Goal: Information Seeking & Learning: Check status

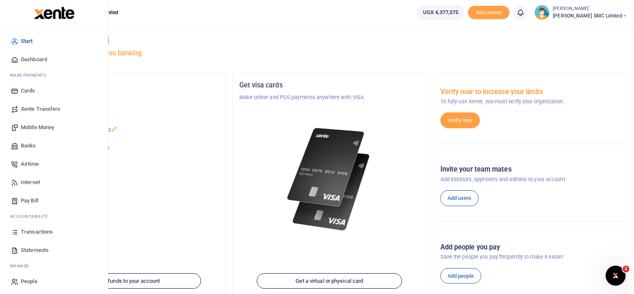
click at [45, 125] on span "Mobile Money" at bounding box center [37, 127] width 33 height 8
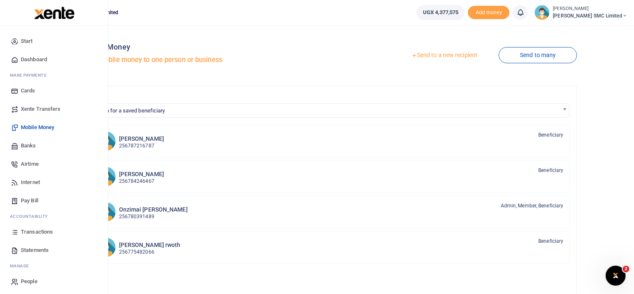
click at [29, 229] on span "Transactions" at bounding box center [37, 232] width 32 height 8
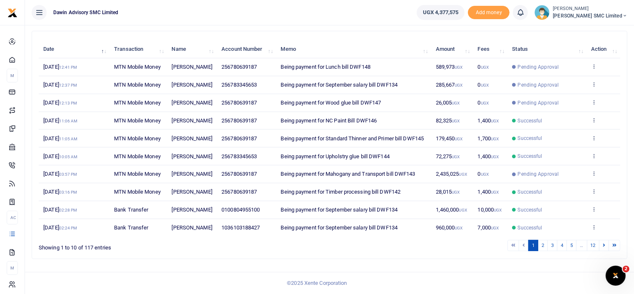
scroll to position [111, 0]
click at [595, 141] on icon at bounding box center [594, 138] width 5 height 6
click at [565, 174] on link "View details" at bounding box center [564, 180] width 66 height 12
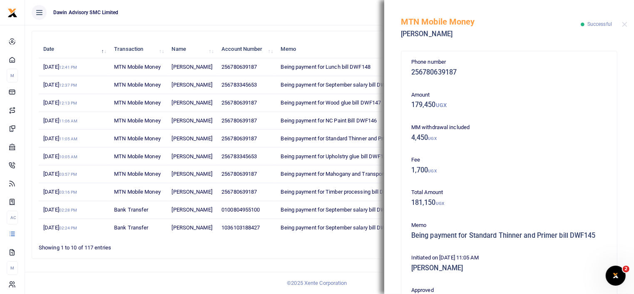
scroll to position [181, 0]
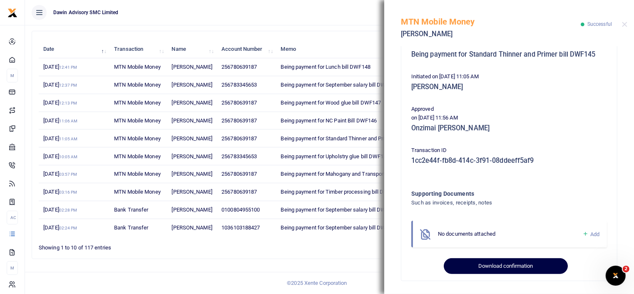
click at [503, 263] on button "Download confirmation" at bounding box center [506, 266] width 124 height 16
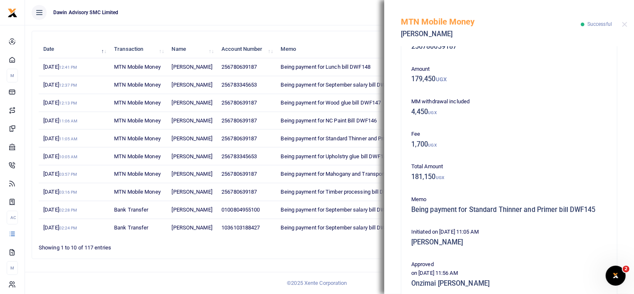
scroll to position [0, 0]
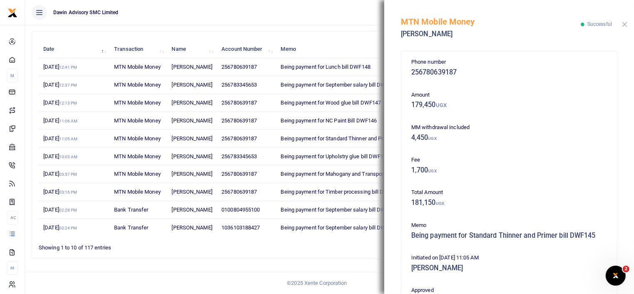
click at [627, 25] on button "Close" at bounding box center [624, 24] width 5 height 5
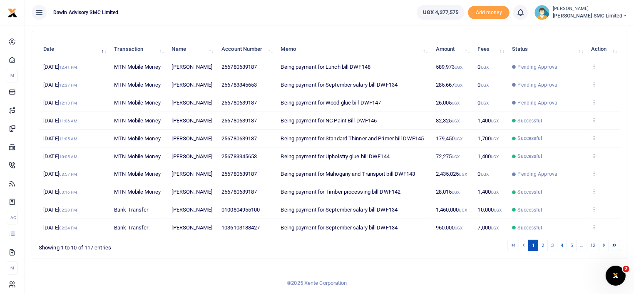
click at [592, 194] on icon at bounding box center [594, 191] width 5 height 6
click at [562, 244] on link "View details" at bounding box center [564, 250] width 66 height 12
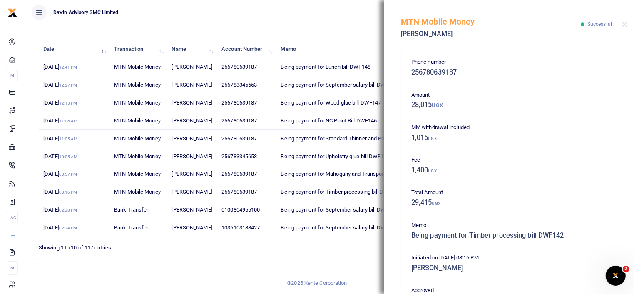
scroll to position [181, 0]
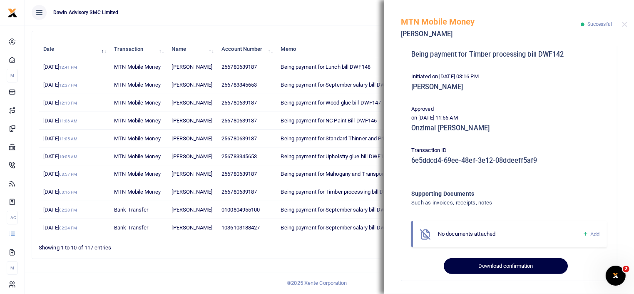
click at [501, 263] on button "Download confirmation" at bounding box center [506, 266] width 124 height 16
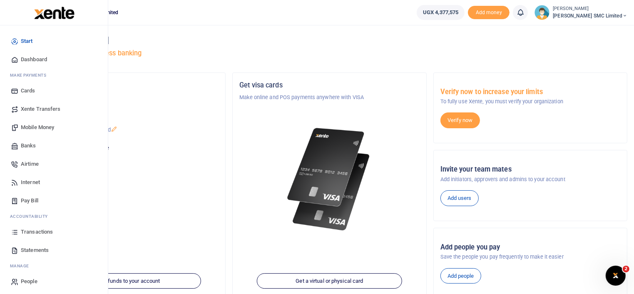
click at [36, 227] on link "Transactions" at bounding box center [54, 232] width 95 height 18
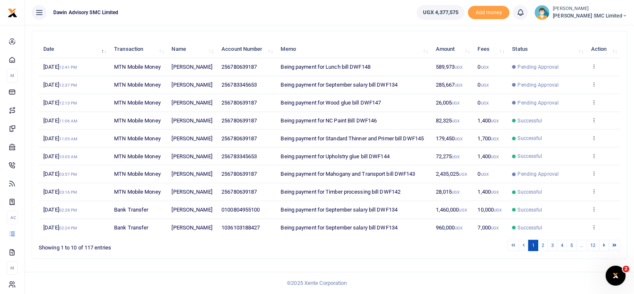
scroll to position [144, 0]
click at [543, 245] on link "2" at bounding box center [543, 245] width 10 height 11
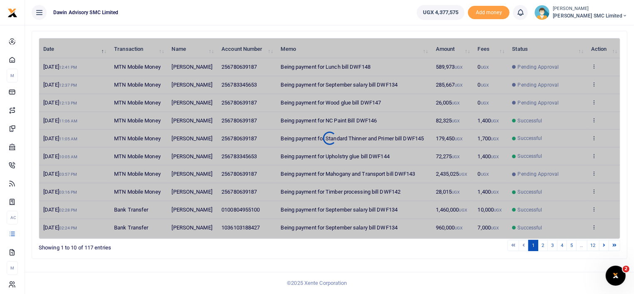
click at [392, 272] on div "Transactions Period 09/03/2025 - 10/02/2025 Transaction All Select an option...…" at bounding box center [329, 115] width 609 height 358
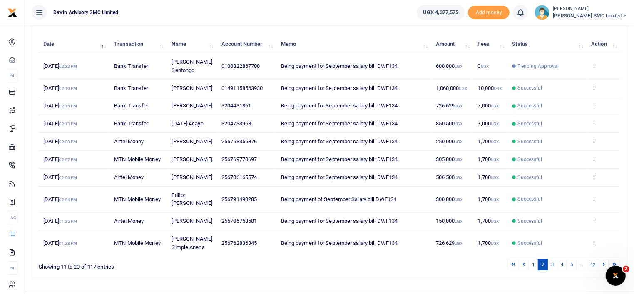
scroll to position [111, 0]
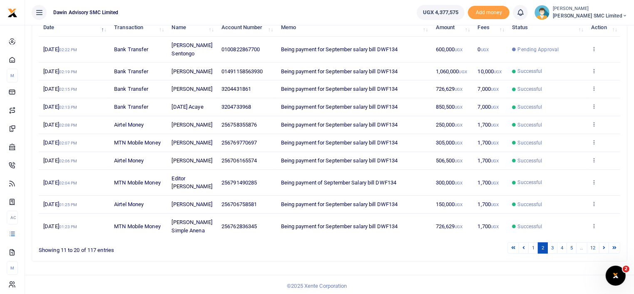
click at [591, 69] on td "View details Send again" at bounding box center [604, 71] width 34 height 18
click at [597, 69] on icon at bounding box center [594, 71] width 5 height 6
click at [568, 79] on link "View details" at bounding box center [564, 85] width 66 height 12
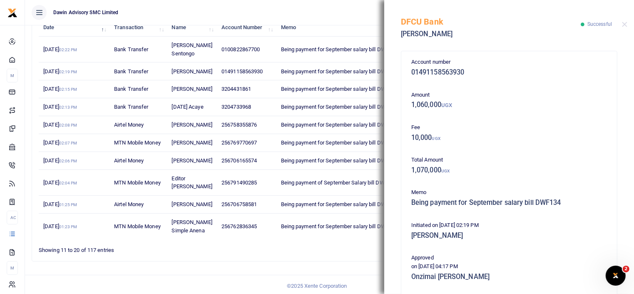
scroll to position [148, 0]
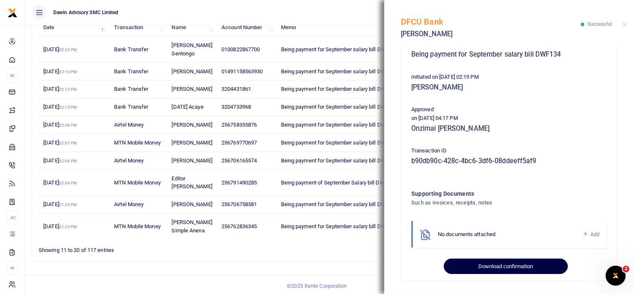
click at [511, 263] on button "Download confirmation" at bounding box center [506, 267] width 124 height 16
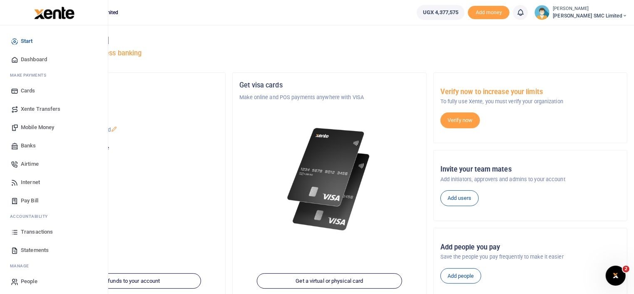
click at [25, 230] on span "Transactions" at bounding box center [37, 232] width 32 height 8
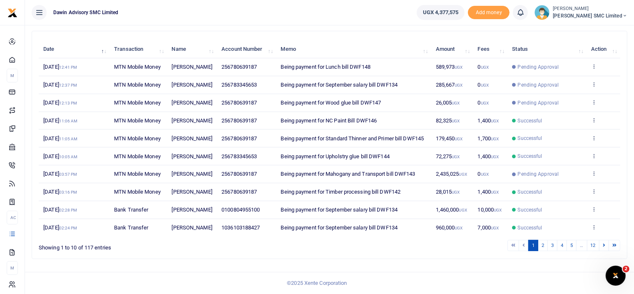
scroll to position [144, 0]
click at [542, 245] on link "2" at bounding box center [543, 245] width 10 height 11
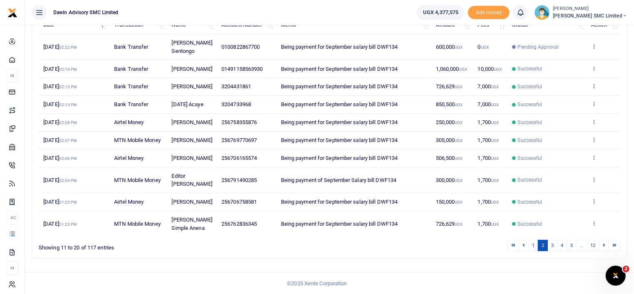
click at [594, 83] on icon at bounding box center [594, 86] width 5 height 6
click at [572, 94] on link "View details" at bounding box center [564, 100] width 66 height 12
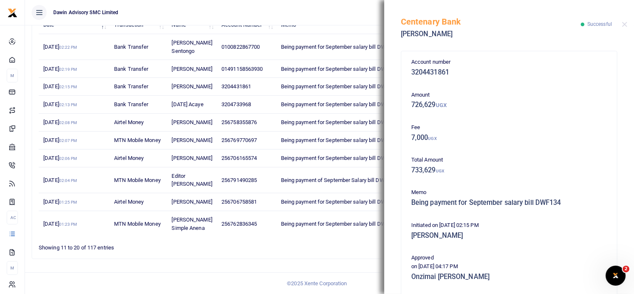
click at [627, 244] on div "Account number 3204431861 Amount 726,629 UGX Fee 7,000 UGX Total Amount 733,629…" at bounding box center [509, 170] width 250 height 248
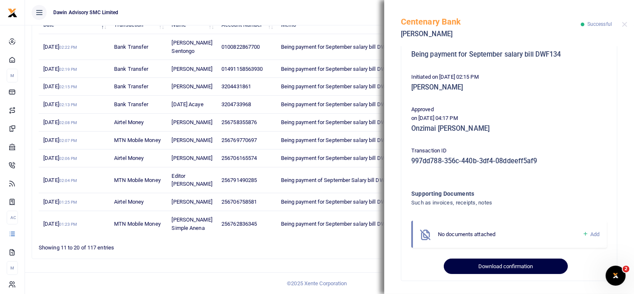
click at [519, 270] on button "Download confirmation" at bounding box center [506, 267] width 124 height 16
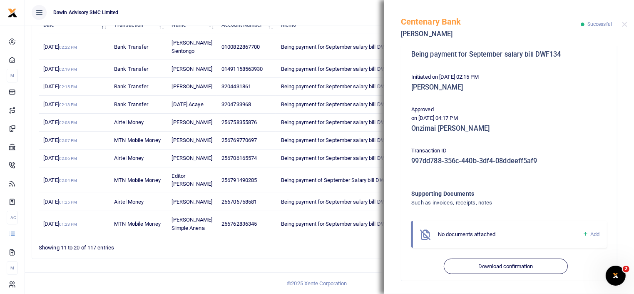
click at [137, 185] on td "MTN Mobile Money" at bounding box center [138, 180] width 57 height 26
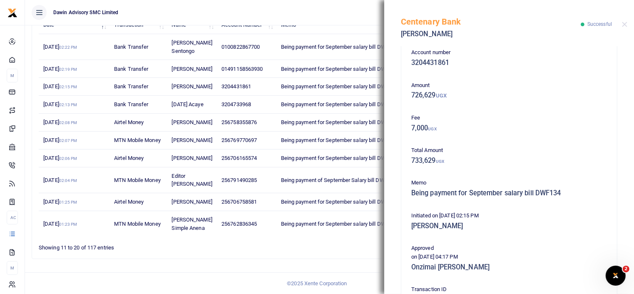
scroll to position [0, 0]
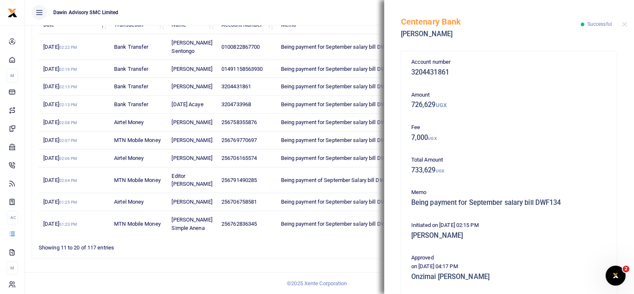
click at [622, 24] on div "Centenary Bank Eddy Omara Successful" at bounding box center [509, 23] width 250 height 46
click at [625, 23] on button "Close" at bounding box center [624, 24] width 5 height 5
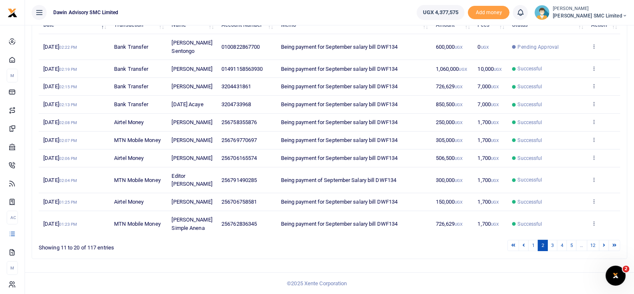
scroll to position [144, 0]
click at [537, 246] on link "1" at bounding box center [534, 245] width 10 height 11
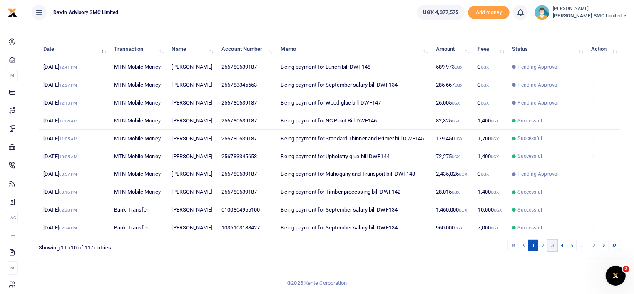
click at [550, 245] on link "3" at bounding box center [553, 245] width 10 height 11
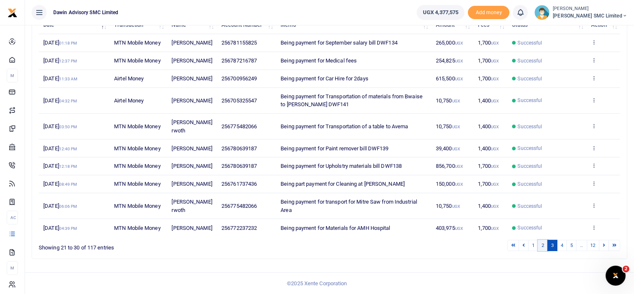
click at [544, 244] on link "2" at bounding box center [543, 245] width 10 height 11
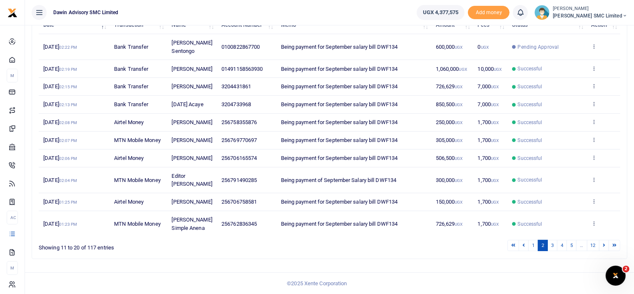
scroll to position [127, 0]
click at [595, 83] on icon at bounding box center [594, 86] width 5 height 6
click at [547, 94] on link "View details" at bounding box center [564, 100] width 66 height 12
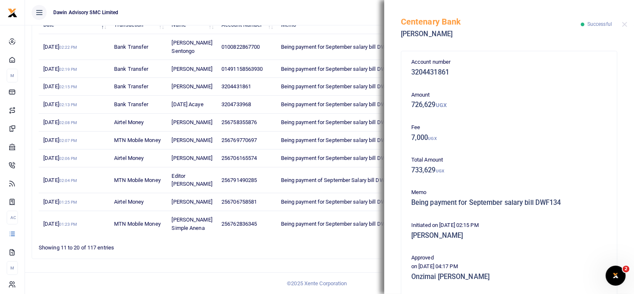
scroll to position [144, 0]
click at [627, 248] on div "Account number 3204431861 Amount 726,629 UGX Fee 7,000 UGX Total Amount 733,629…" at bounding box center [509, 170] width 250 height 248
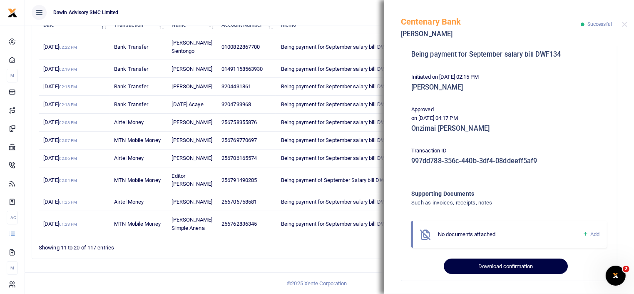
click at [517, 265] on button "Download confirmation" at bounding box center [506, 267] width 124 height 16
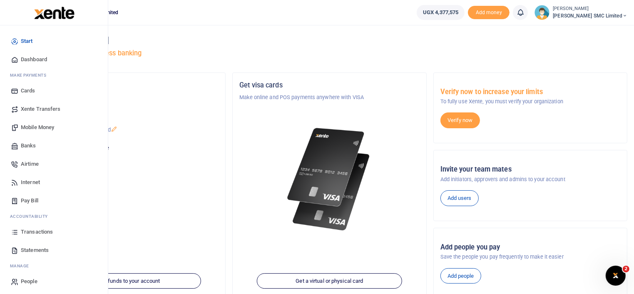
click at [28, 226] on link "Transactions" at bounding box center [54, 232] width 95 height 18
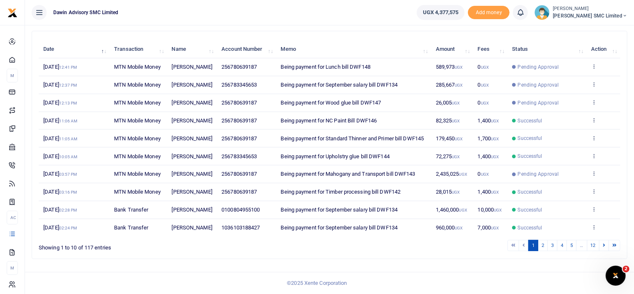
scroll to position [144, 0]
click at [547, 248] on link "2" at bounding box center [543, 245] width 10 height 11
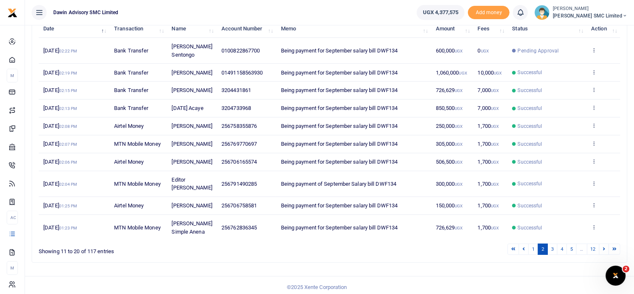
scroll to position [111, 0]
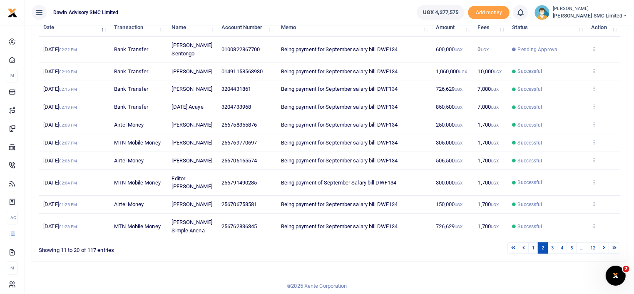
click at [594, 145] on icon at bounding box center [594, 142] width 5 height 6
click at [559, 162] on link "View details" at bounding box center [564, 168] width 66 height 12
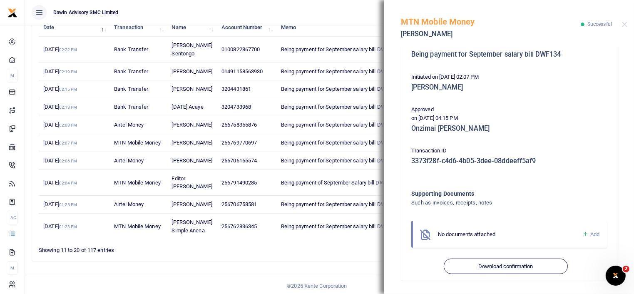
scroll to position [148, 0]
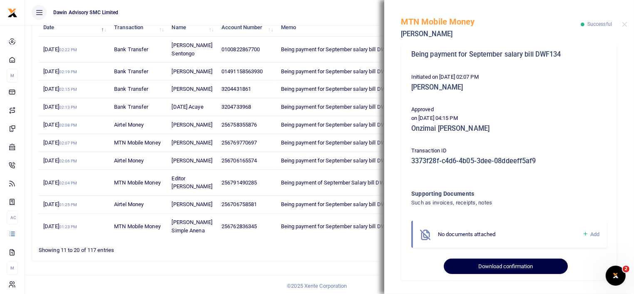
click at [482, 260] on button "Download confirmation" at bounding box center [506, 267] width 124 height 16
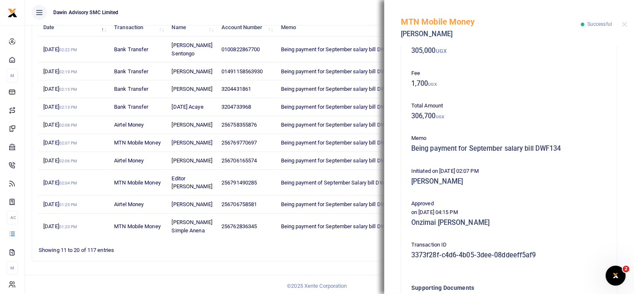
scroll to position [37, 0]
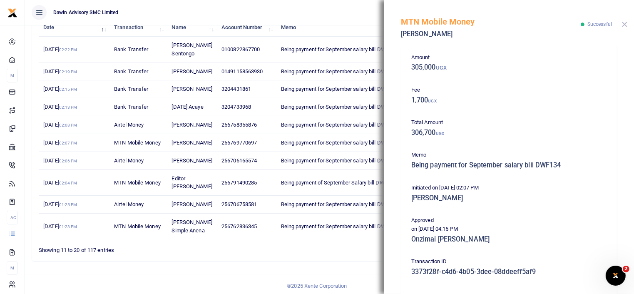
click at [625, 22] on button "Close" at bounding box center [624, 24] width 5 height 5
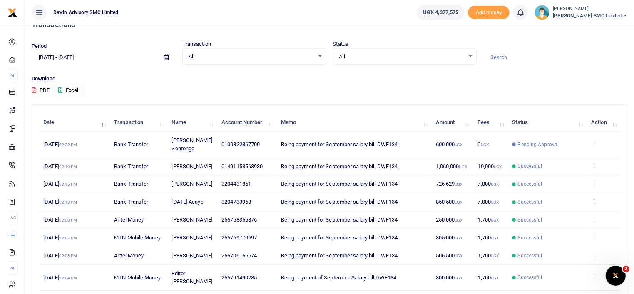
scroll to position [0, 0]
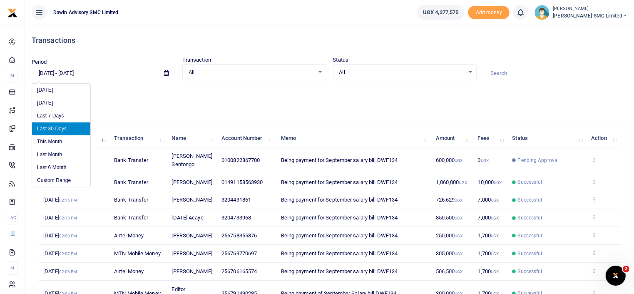
click at [72, 77] on input "[DATE] - [DATE]" at bounding box center [95, 73] width 126 height 14
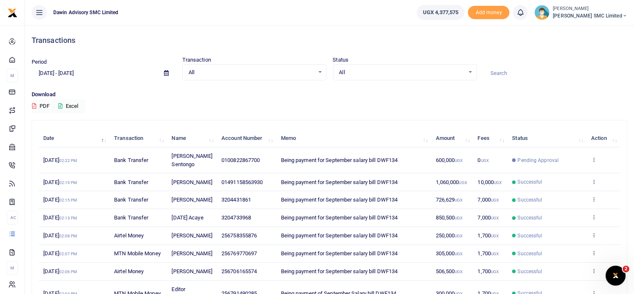
click at [247, 91] on p "Download" at bounding box center [330, 94] width 596 height 9
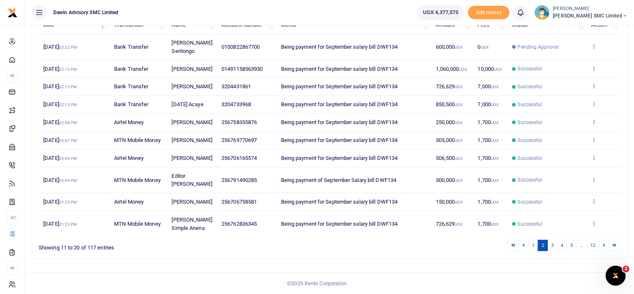
scroll to position [133, 0]
click at [594, 119] on icon at bounding box center [594, 122] width 5 height 6
click at [562, 133] on link "View details" at bounding box center [564, 139] width 66 height 12
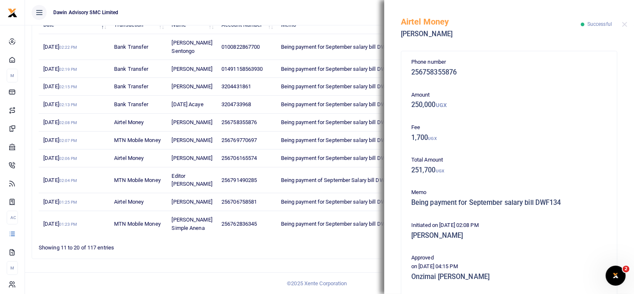
scroll to position [148, 0]
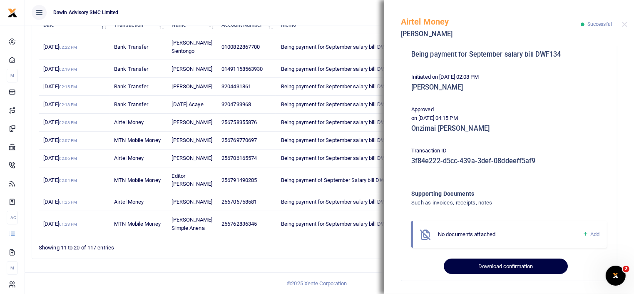
click at [506, 264] on button "Download confirmation" at bounding box center [506, 267] width 124 height 16
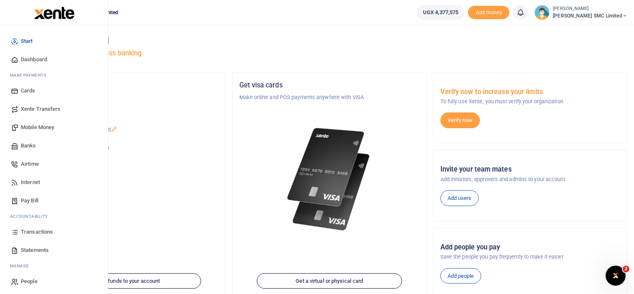
click at [33, 127] on span "Mobile Money" at bounding box center [37, 127] width 33 height 8
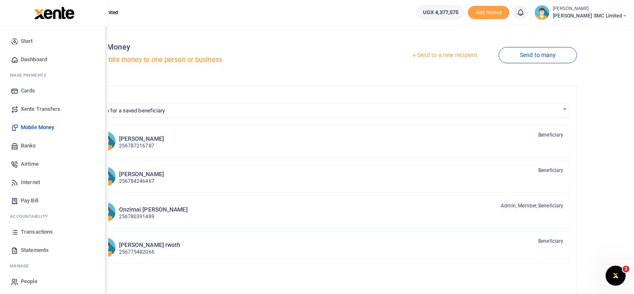
click at [17, 234] on icon at bounding box center [14, 231] width 7 height 7
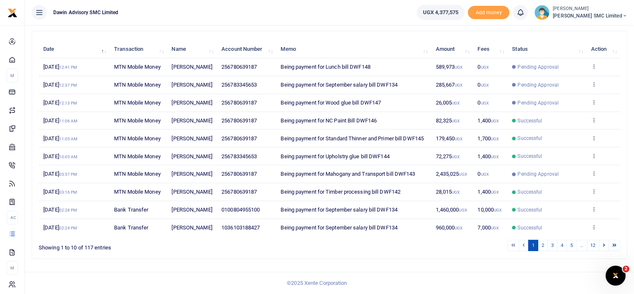
scroll to position [111, 0]
click at [543, 251] on link "2" at bounding box center [543, 245] width 10 height 11
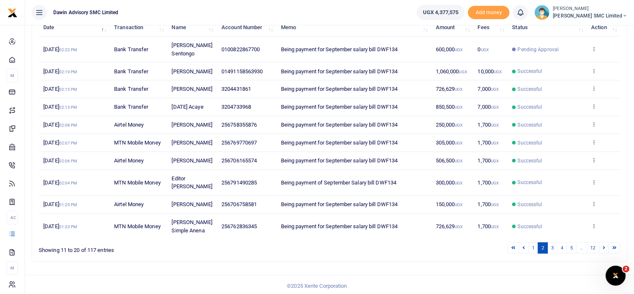
click at [595, 163] on icon at bounding box center [594, 160] width 5 height 6
click at [581, 190] on link "View details" at bounding box center [564, 194] width 66 height 12
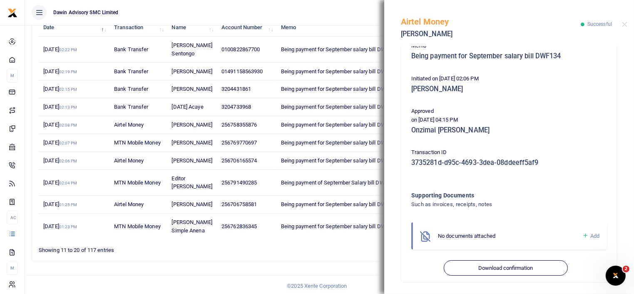
scroll to position [148, 0]
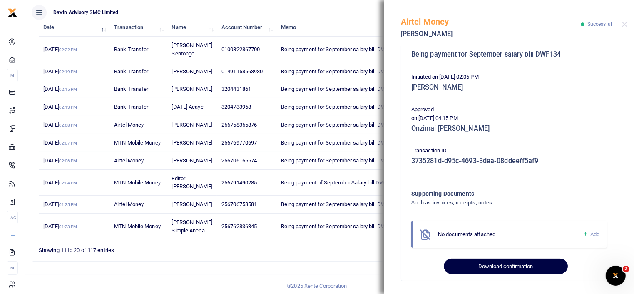
click at [506, 263] on button "Download confirmation" at bounding box center [506, 267] width 124 height 16
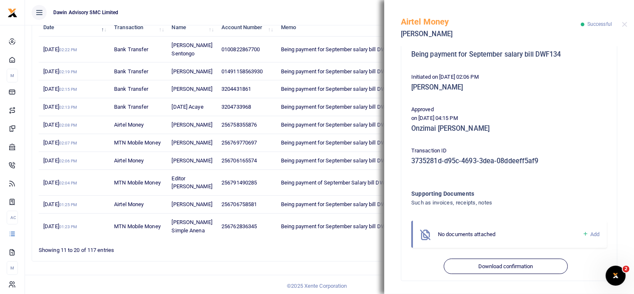
click at [487, 126] on h5 "Onzimai Fredrick Daniel" at bounding box center [510, 129] width 196 height 8
click at [626, 23] on button "Close" at bounding box center [624, 24] width 5 height 5
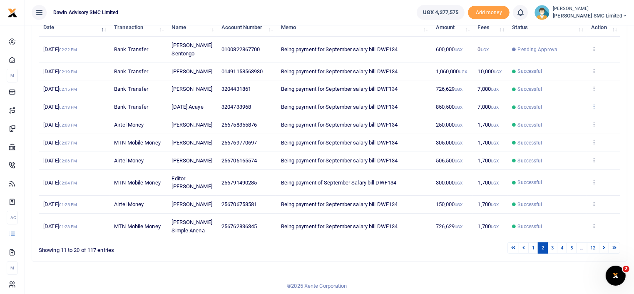
click at [595, 105] on icon at bounding box center [594, 106] width 5 height 6
click at [568, 118] on link "View details" at bounding box center [564, 120] width 66 height 12
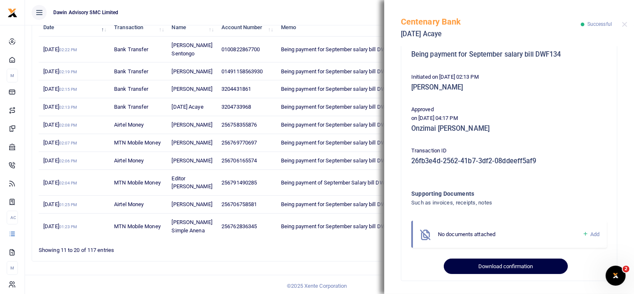
click at [506, 266] on button "Download confirmation" at bounding box center [506, 267] width 124 height 16
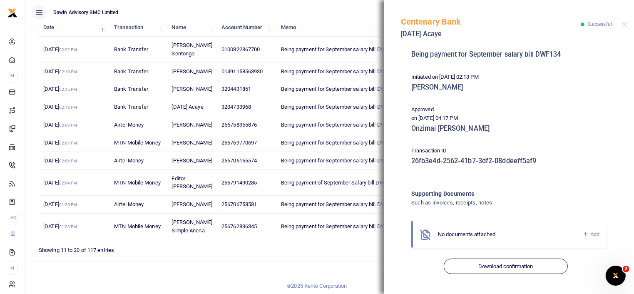
click at [492, 213] on div "Supporting Documents Such as invoices, receipts, notes" at bounding box center [492, 203] width 169 height 28
click at [625, 24] on button "Close" at bounding box center [624, 24] width 5 height 5
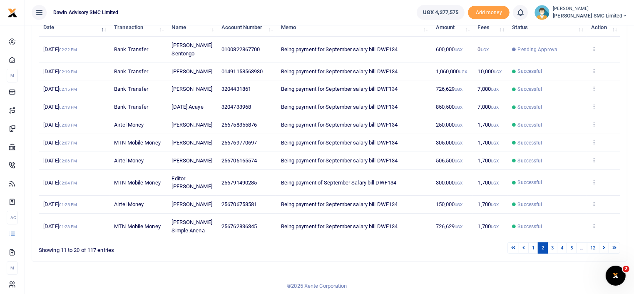
scroll to position [144, 0]
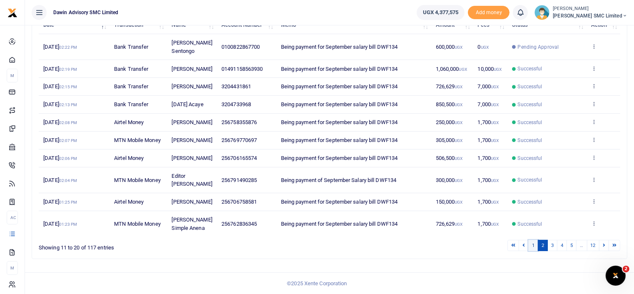
click at [535, 244] on link "1" at bounding box center [534, 245] width 10 height 11
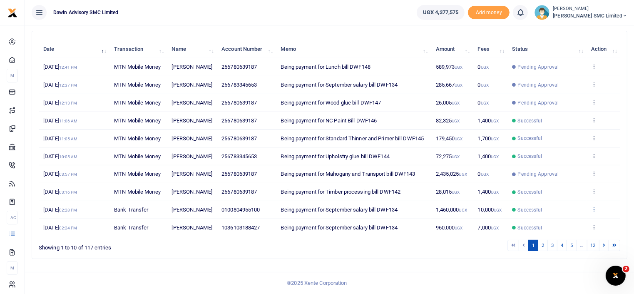
click at [592, 206] on icon at bounding box center [594, 209] width 5 height 6
click at [557, 270] on link "View details" at bounding box center [564, 276] width 66 height 12
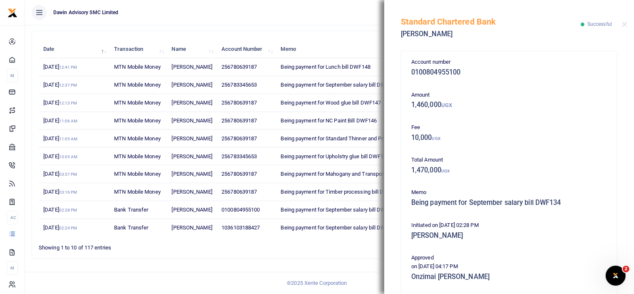
scroll to position [148, 0]
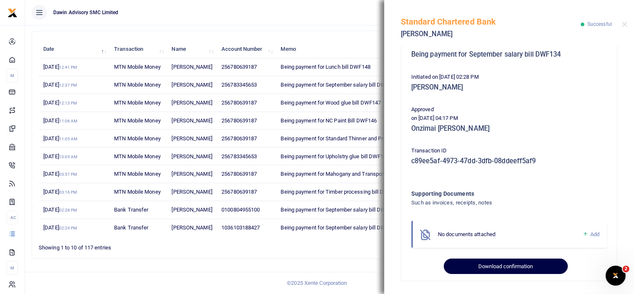
click at [502, 266] on button "Download confirmation" at bounding box center [506, 267] width 124 height 16
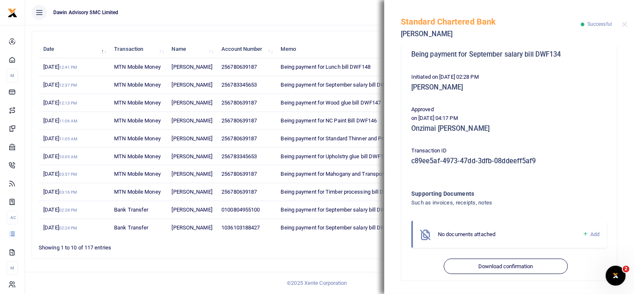
click at [468, 73] on p "Initiated on 1st Oct 2025 02:28 PM" at bounding box center [510, 77] width 196 height 9
click at [624, 21] on div "Standard Chartered Bank Edmond Palanda Successful" at bounding box center [509, 23] width 250 height 46
click at [627, 25] on button "Close" at bounding box center [624, 24] width 5 height 5
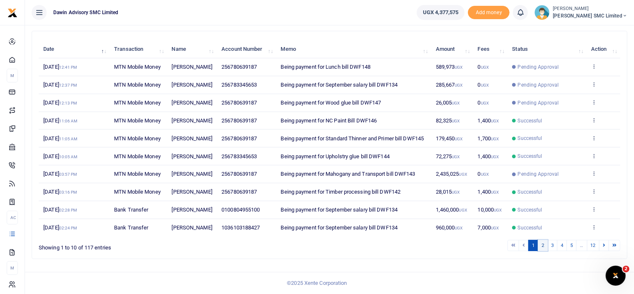
click at [544, 242] on link "2" at bounding box center [543, 245] width 10 height 11
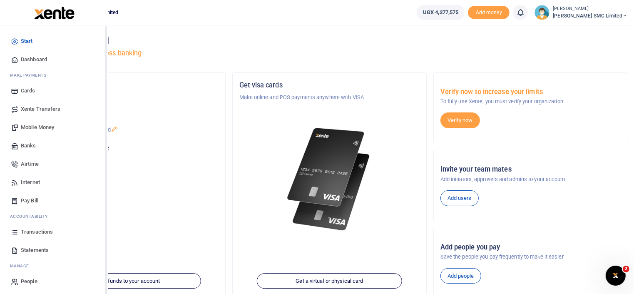
click at [28, 227] on link "Transactions" at bounding box center [54, 232] width 95 height 18
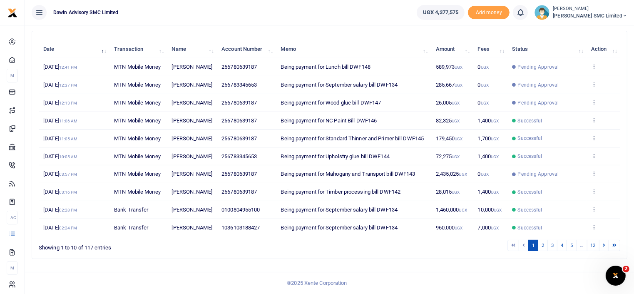
scroll to position [144, 0]
click at [552, 247] on link "3" at bounding box center [553, 245] width 10 height 11
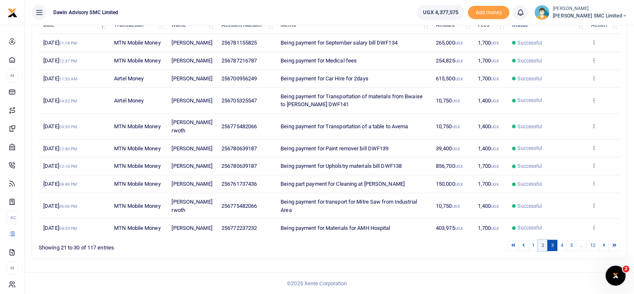
click at [542, 245] on link "2" at bounding box center [543, 245] width 10 height 11
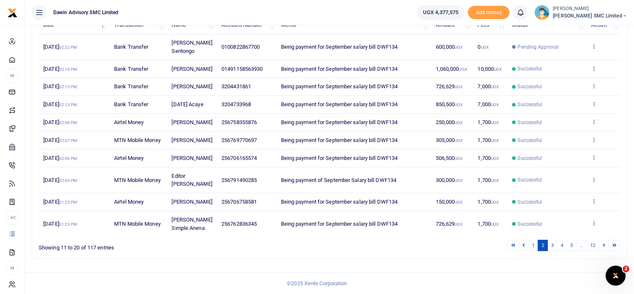
click at [595, 198] on icon at bounding box center [594, 201] width 5 height 6
click at [553, 237] on link "View details" at bounding box center [564, 243] width 66 height 12
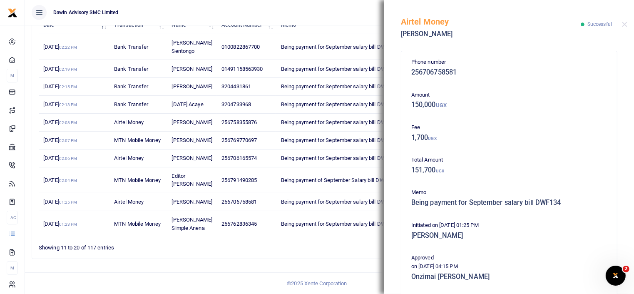
scroll to position [148, 0]
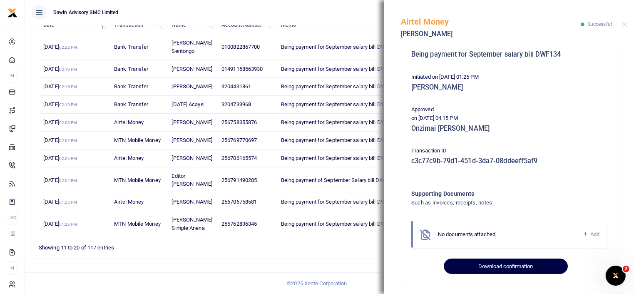
click at [499, 265] on button "Download confirmation" at bounding box center [506, 267] width 124 height 16
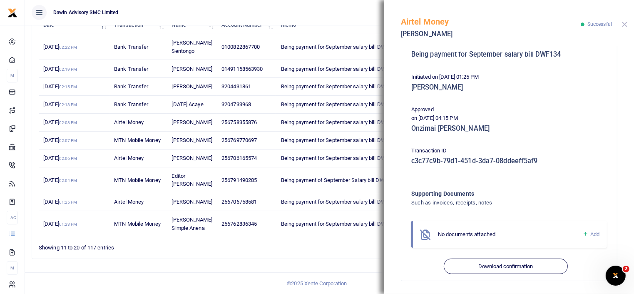
click at [624, 23] on button "Close" at bounding box center [624, 24] width 5 height 5
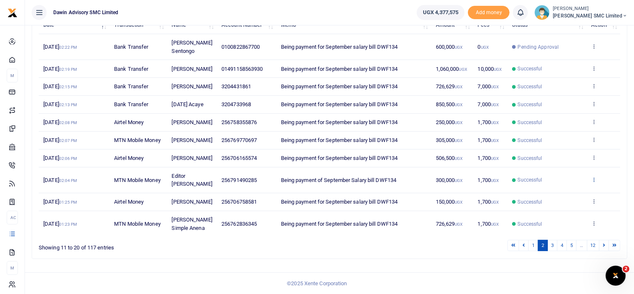
click at [594, 177] on icon at bounding box center [594, 180] width 5 height 6
click at [574, 212] on link "View details" at bounding box center [564, 218] width 66 height 12
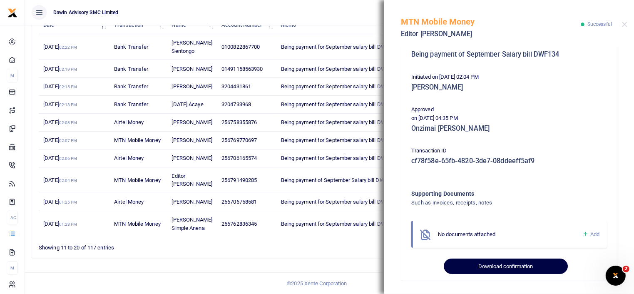
click at [499, 265] on button "Download confirmation" at bounding box center [506, 267] width 124 height 16
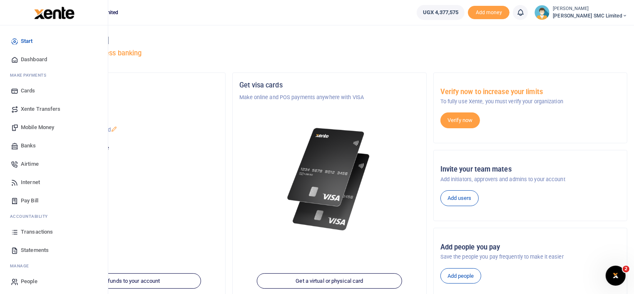
click at [37, 230] on span "Transactions" at bounding box center [37, 232] width 32 height 8
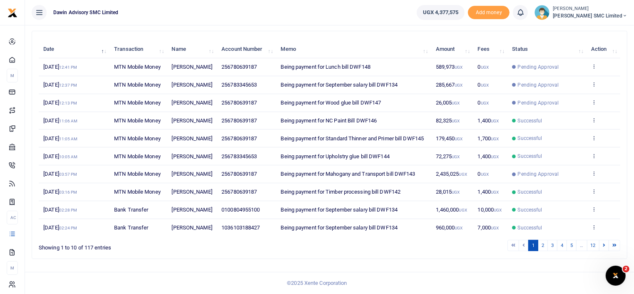
scroll to position [144, 0]
click at [544, 247] on link "2" at bounding box center [543, 245] width 10 height 11
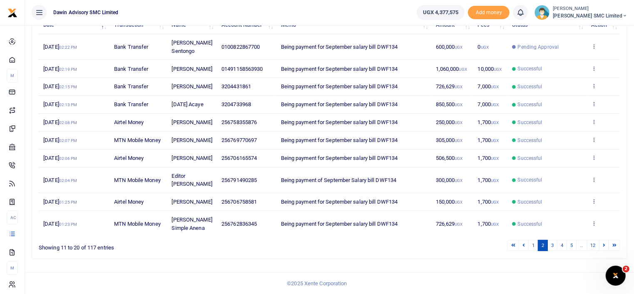
click at [595, 168] on td "View details Send again" at bounding box center [604, 180] width 34 height 26
click at [595, 177] on icon at bounding box center [594, 180] width 5 height 6
click at [562, 212] on link "View details" at bounding box center [564, 218] width 66 height 12
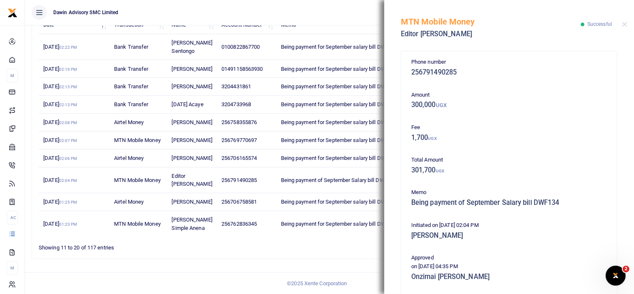
scroll to position [148, 0]
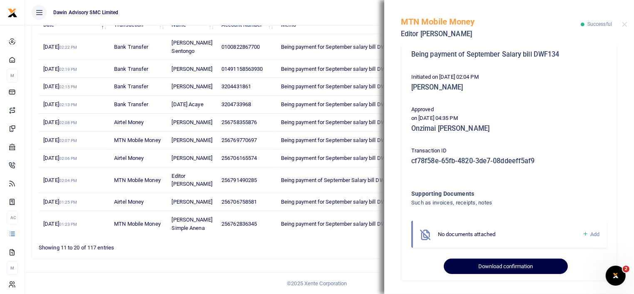
click at [518, 265] on button "Download confirmation" at bounding box center [506, 267] width 124 height 16
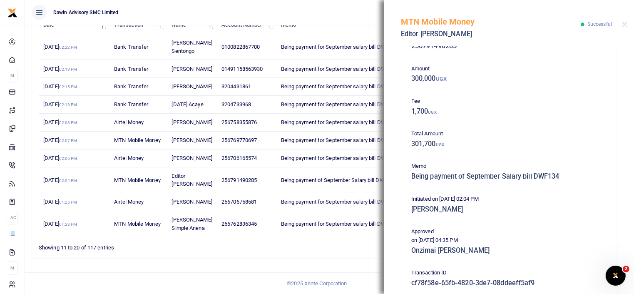
scroll to position [0, 0]
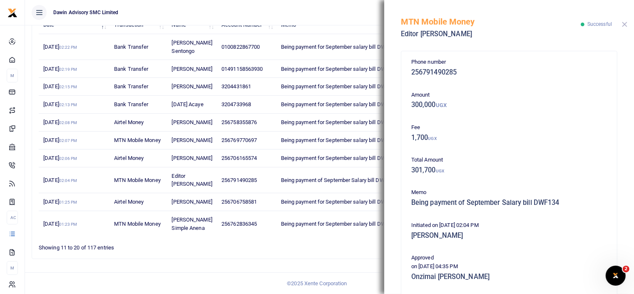
click at [624, 22] on button "Close" at bounding box center [624, 24] width 5 height 5
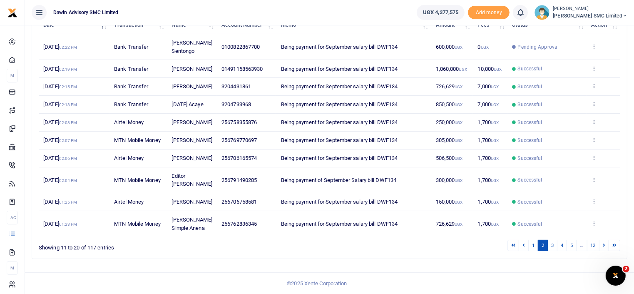
scroll to position [144, 0]
click at [553, 249] on link "3" at bounding box center [553, 245] width 10 height 11
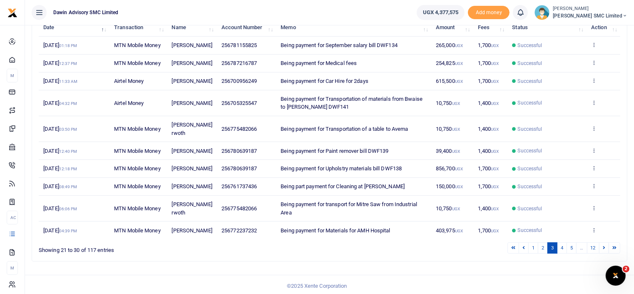
scroll to position [94, 0]
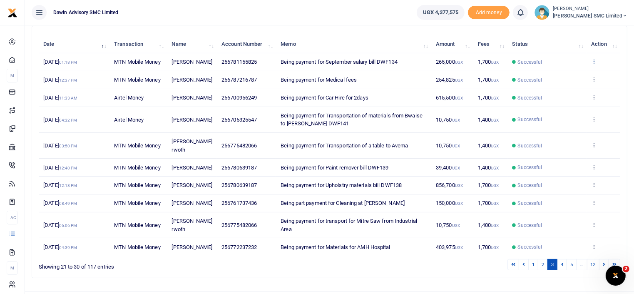
click at [594, 60] on icon at bounding box center [594, 61] width 5 height 6
click at [563, 69] on link "View details" at bounding box center [564, 75] width 66 height 12
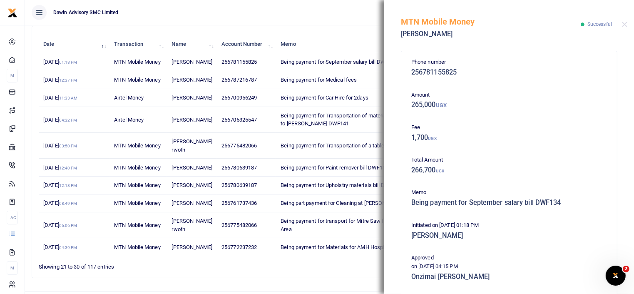
scroll to position [148, 0]
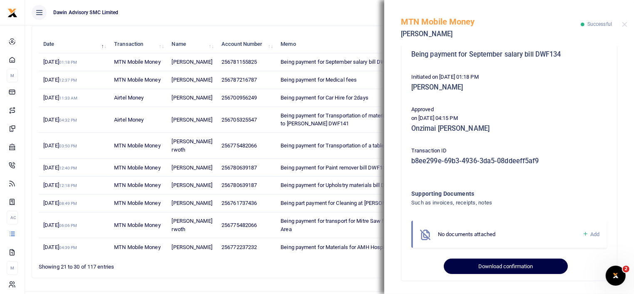
click at [512, 269] on button "Download confirmation" at bounding box center [506, 267] width 124 height 16
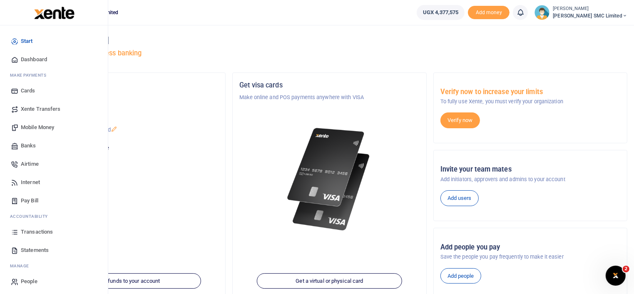
click at [37, 229] on span "Transactions" at bounding box center [37, 232] width 32 height 8
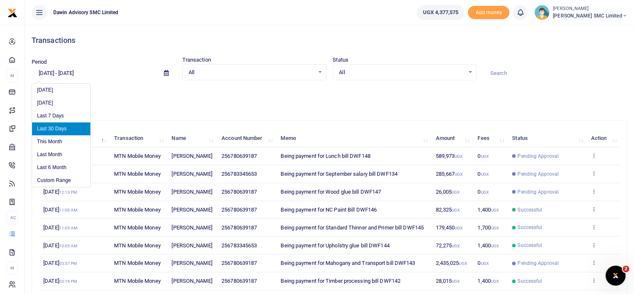
click at [73, 71] on input "[DATE] - [DATE]" at bounding box center [95, 73] width 126 height 14
click at [65, 178] on li "Custom Range" at bounding box center [61, 180] width 58 height 13
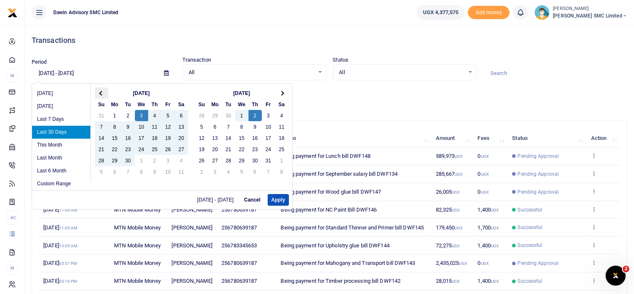
click at [102, 91] on th at bounding box center [101, 92] width 13 height 11
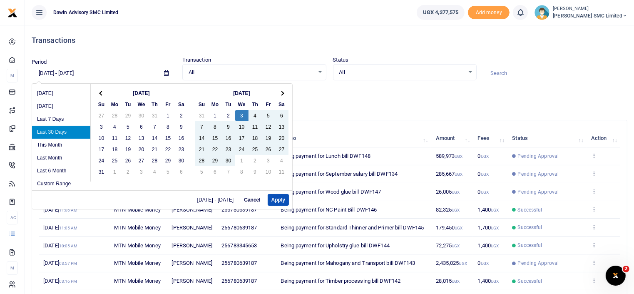
click at [102, 91] on th at bounding box center [101, 92] width 13 height 11
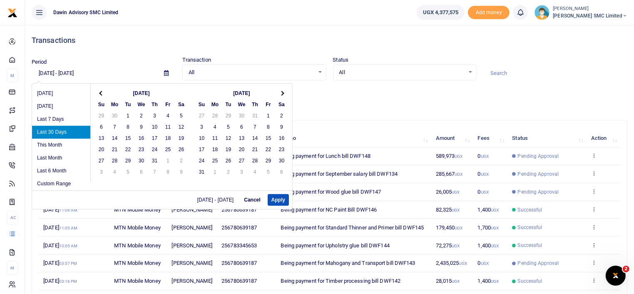
click at [102, 91] on th at bounding box center [101, 92] width 13 height 11
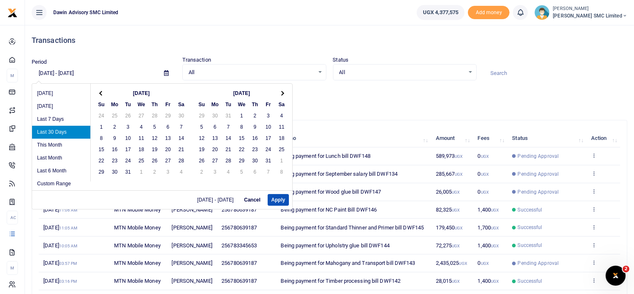
click at [102, 91] on th at bounding box center [101, 92] width 13 height 11
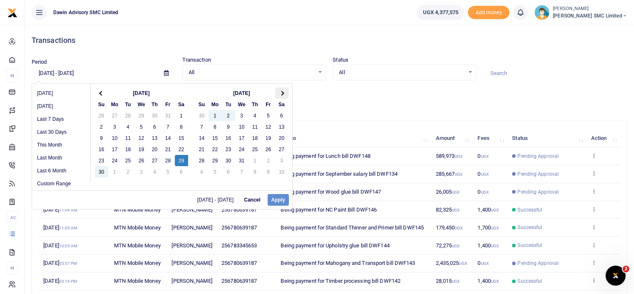
click at [282, 91] on th at bounding box center [281, 92] width 13 height 11
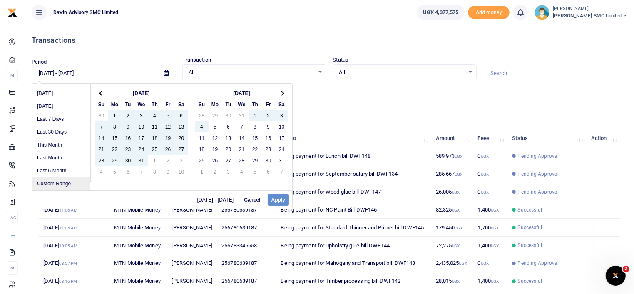
click at [70, 184] on li "Custom Range" at bounding box center [61, 183] width 58 height 13
click at [63, 179] on li "Custom Range" at bounding box center [61, 183] width 58 height 13
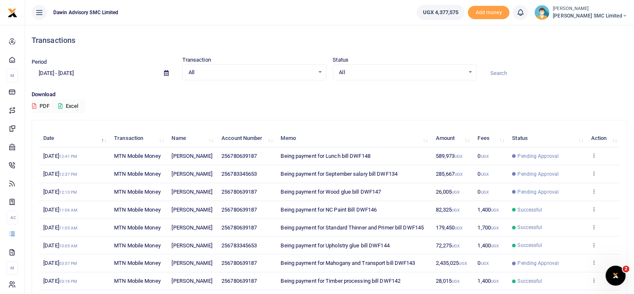
click at [319, 71] on div "All Select an option..." at bounding box center [254, 72] width 143 height 9
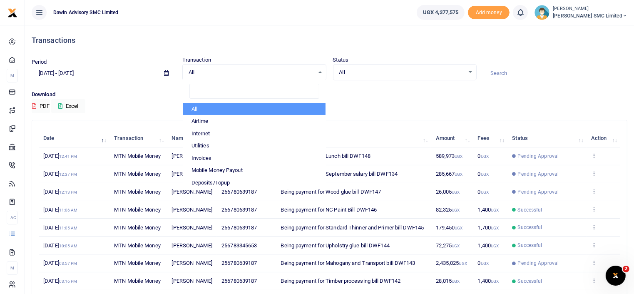
click at [458, 73] on span "All" at bounding box center [403, 72] width 126 height 8
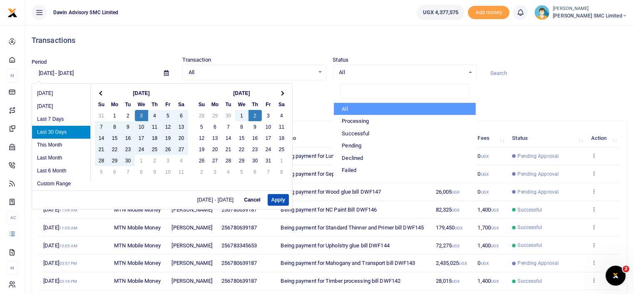
click at [78, 73] on input "[DATE] - [DATE]" at bounding box center [95, 73] width 126 height 14
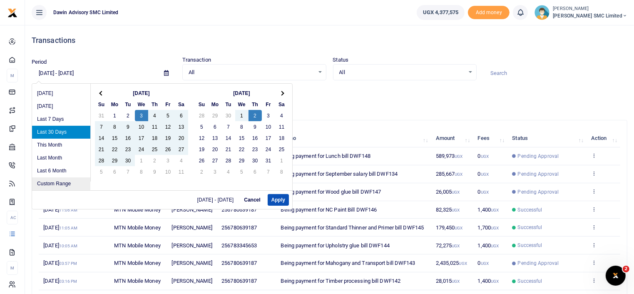
click at [58, 180] on li "Custom Range" at bounding box center [61, 183] width 58 height 13
click at [46, 166] on li "Last 6 Month" at bounding box center [61, 171] width 58 height 13
type input "04/02/2025 - 10/02/2025"
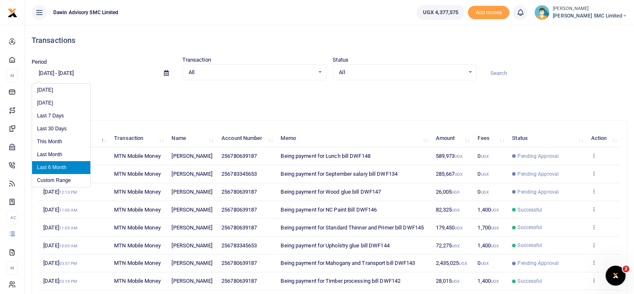
click at [69, 72] on input "04/02/2025 - 10/02/2025" at bounding box center [95, 73] width 126 height 14
click at [49, 174] on li "Custom Range" at bounding box center [61, 180] width 58 height 13
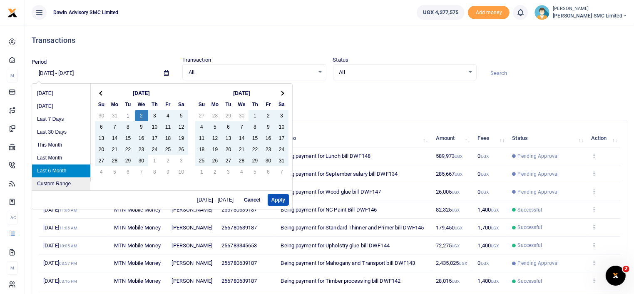
click at [49, 182] on li "Custom Range" at bounding box center [61, 183] width 58 height 13
click at [101, 94] on span at bounding box center [101, 93] width 5 height 5
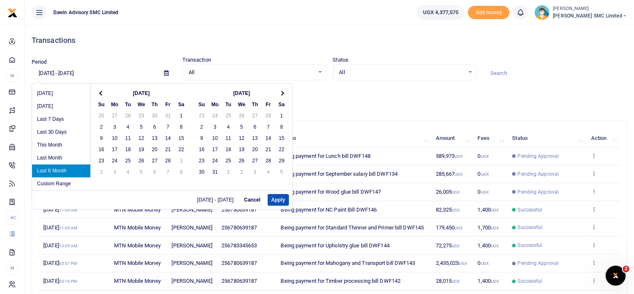
click at [101, 94] on span at bounding box center [101, 93] width 5 height 5
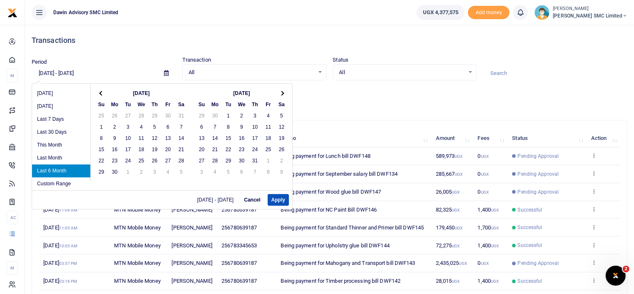
click at [101, 94] on span at bounding box center [101, 93] width 5 height 5
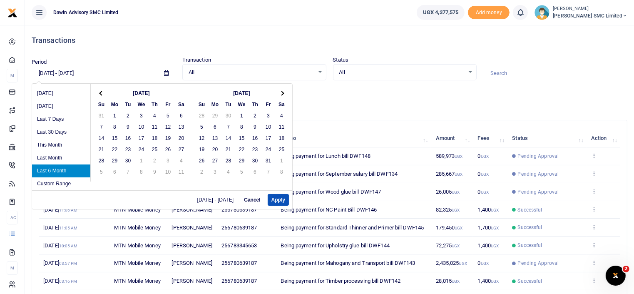
click at [197, 198] on span "04/02/2025 - 10/02/2025" at bounding box center [217, 199] width 40 height 5
click at [202, 200] on span "04/02/2025 - 10/02/2025" at bounding box center [217, 199] width 40 height 5
click at [197, 200] on span "04/02/2025 - 10/02/2025" at bounding box center [217, 199] width 40 height 5
click at [197, 198] on span "04/02/2025 - 10/02/2025" at bounding box center [217, 199] width 40 height 5
click at [197, 199] on span "04/02/2025 - 10/02/2025" at bounding box center [217, 199] width 40 height 5
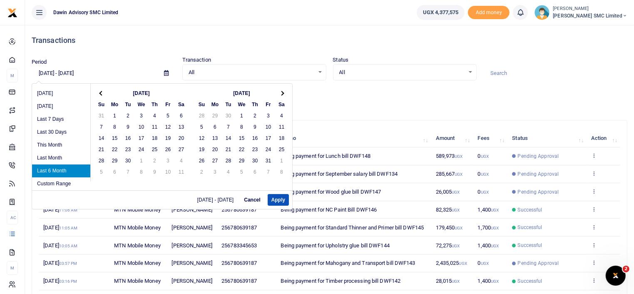
click at [197, 199] on span "04/02/2025 - 10/02/2025" at bounding box center [217, 199] width 40 height 5
click at [49, 180] on li "Custom Range" at bounding box center [61, 183] width 58 height 13
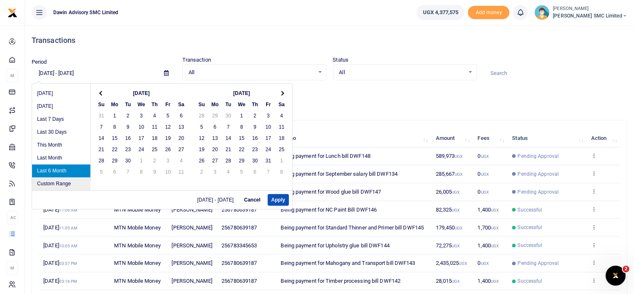
click at [49, 180] on li "Custom Range" at bounding box center [61, 183] width 58 height 13
click at [59, 180] on li "Custom Range" at bounding box center [61, 183] width 58 height 13
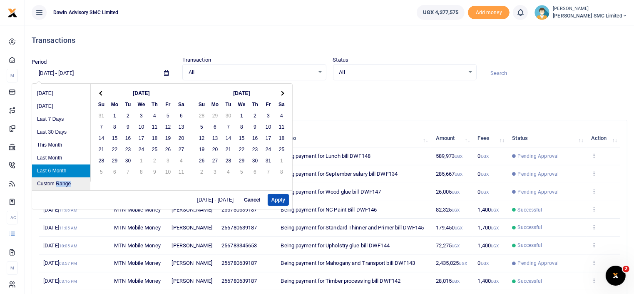
click at [59, 180] on li "Custom Range" at bounding box center [61, 183] width 58 height 13
click at [101, 94] on span at bounding box center [101, 93] width 5 height 5
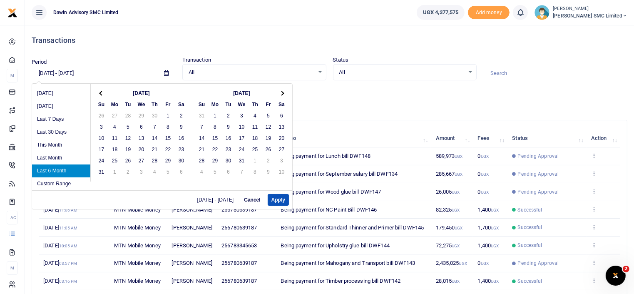
click at [101, 94] on span at bounding box center [101, 93] width 5 height 5
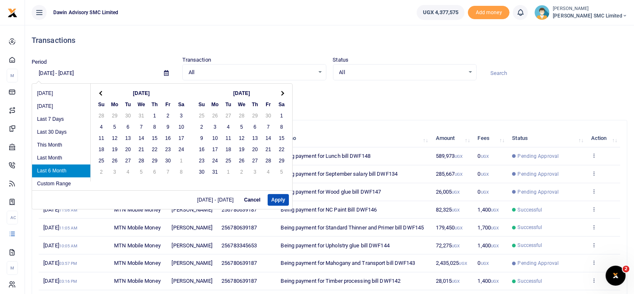
click at [101, 94] on span at bounding box center [101, 93] width 5 height 5
click at [274, 200] on button "Apply" at bounding box center [278, 200] width 21 height 12
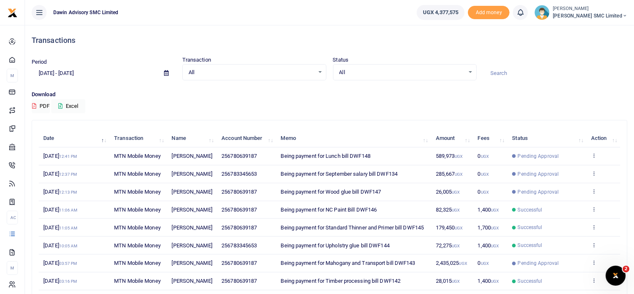
click at [178, 86] on div "Period 04/02/2025 - 10/02/2025 Transaction All Select an option... All Airtime …" at bounding box center [329, 73] width 603 height 35
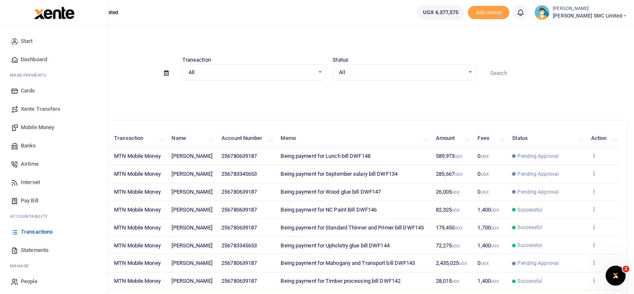
click at [43, 246] on span "Statements" at bounding box center [35, 250] width 28 height 8
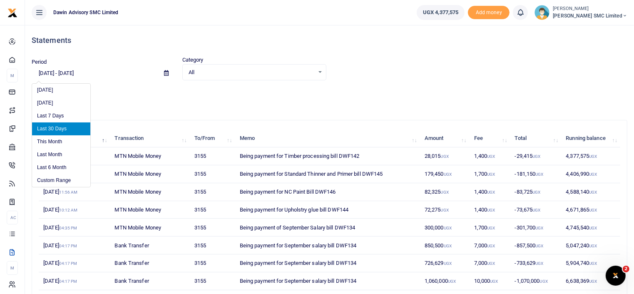
click at [81, 76] on input "[DATE] - [DATE]" at bounding box center [95, 73] width 126 height 14
click at [52, 180] on li "Custom Range" at bounding box center [61, 180] width 58 height 13
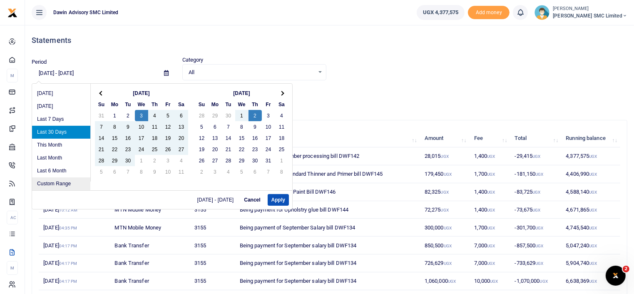
click at [68, 180] on li "Custom Range" at bounding box center [61, 183] width 58 height 13
click at [77, 185] on li "Custom Range" at bounding box center [61, 183] width 58 height 13
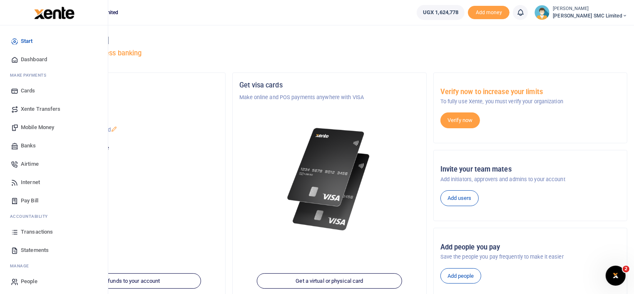
click at [40, 247] on span "Statements" at bounding box center [35, 250] width 28 height 8
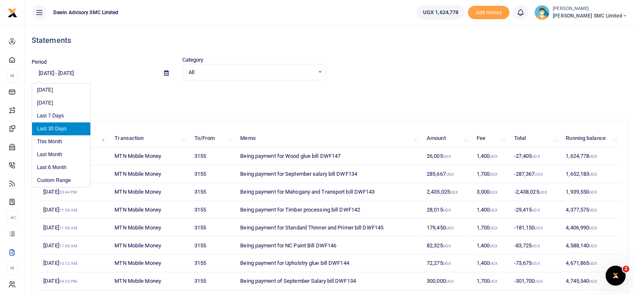
click at [92, 75] on input "[DATE] - [DATE]" at bounding box center [95, 73] width 126 height 14
click at [62, 178] on li "Custom Range" at bounding box center [61, 180] width 58 height 13
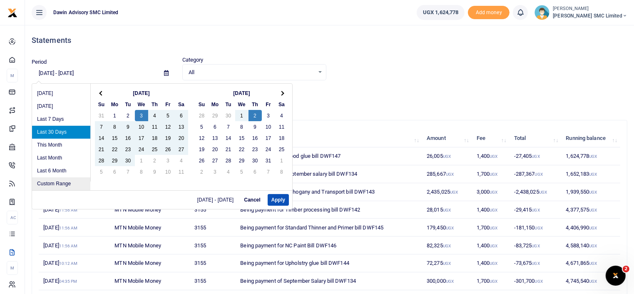
click at [62, 178] on li "Custom Range" at bounding box center [61, 183] width 58 height 13
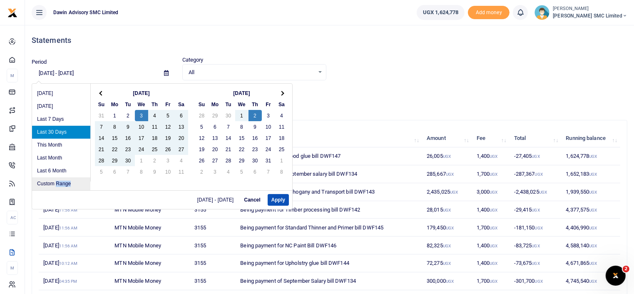
click at [62, 178] on li "Custom Range" at bounding box center [61, 183] width 58 height 13
click at [48, 182] on li "Custom Range" at bounding box center [61, 183] width 58 height 13
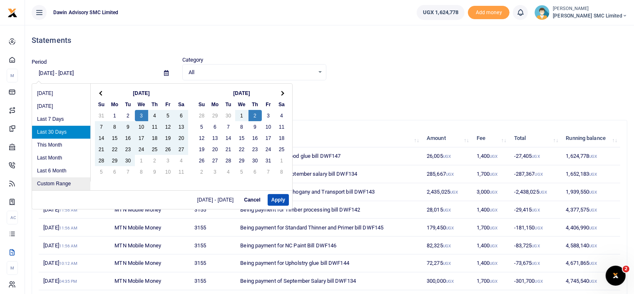
click at [48, 182] on li "Custom Range" at bounding box center [61, 183] width 58 height 13
click at [55, 178] on li "Custom Range" at bounding box center [61, 183] width 58 height 13
click at [66, 71] on input "[DATE] - [DATE]" at bounding box center [95, 73] width 126 height 14
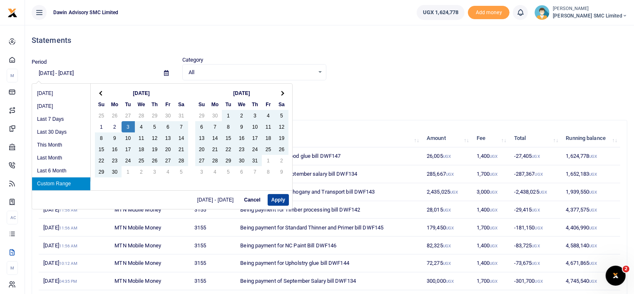
click at [277, 196] on button "Apply" at bounding box center [278, 200] width 21 height 12
click at [44, 72] on input "09/03/2024 - 10/02/2025" at bounding box center [95, 73] width 126 height 14
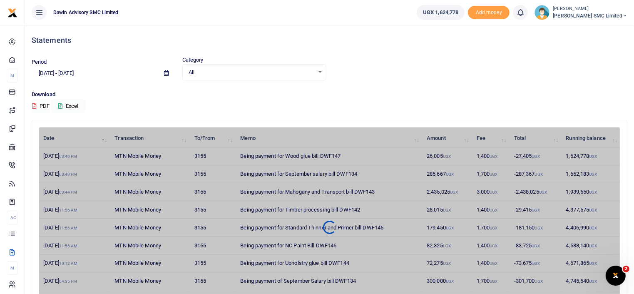
click at [147, 35] on div "Statements" at bounding box center [330, 40] width 596 height 31
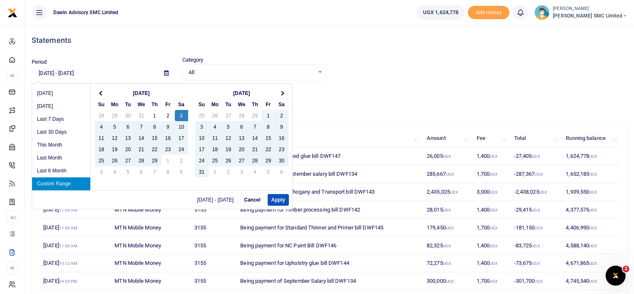
click at [100, 72] on input "02/03/2024 - 10/02/2025" at bounding box center [95, 73] width 126 height 14
click at [276, 194] on button "Apply" at bounding box center [278, 200] width 21 height 12
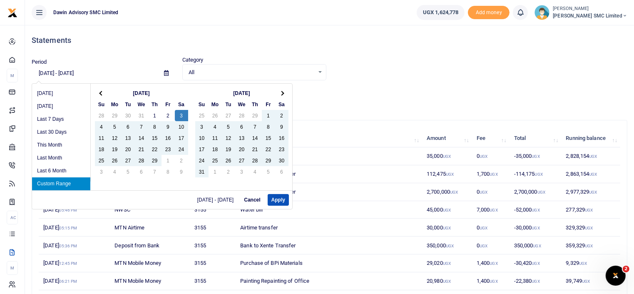
click at [86, 73] on input "02/03/2024 - 10/02/2024" at bounding box center [95, 73] width 126 height 14
click at [280, 197] on button "Apply" at bounding box center [278, 200] width 21 height 12
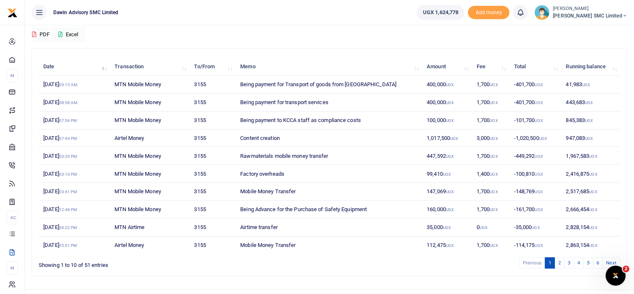
scroll to position [87, 0]
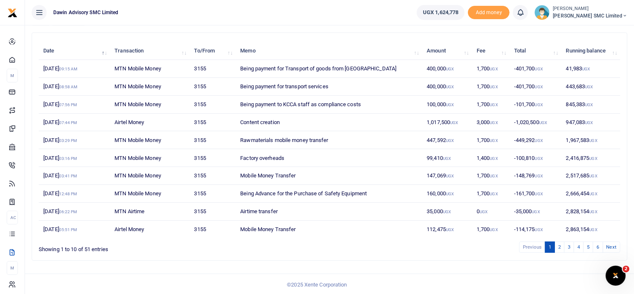
click at [261, 229] on td "Mobile Money Transfer" at bounding box center [329, 229] width 187 height 17
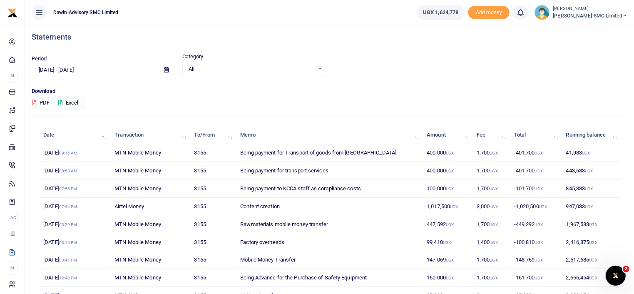
scroll to position [0, 0]
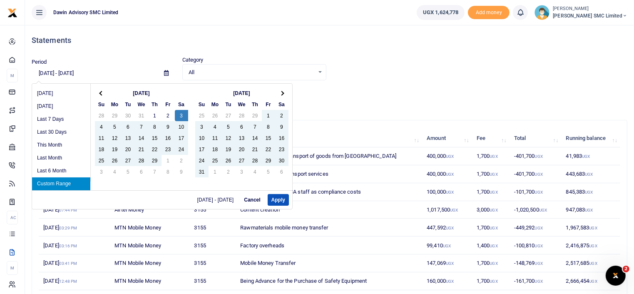
click at [52, 72] on input "02/03/2024 - 10/09/2024" at bounding box center [95, 73] width 126 height 14
click at [272, 197] on button "Apply" at bounding box center [278, 200] width 21 height 12
click at [92, 76] on input "02/01/2024 - 10/09/2024" at bounding box center [95, 73] width 126 height 14
click at [85, 72] on input "02/01/2024 - 10/09/2024" at bounding box center [95, 73] width 126 height 14
click at [273, 199] on button "Apply" at bounding box center [278, 200] width 21 height 12
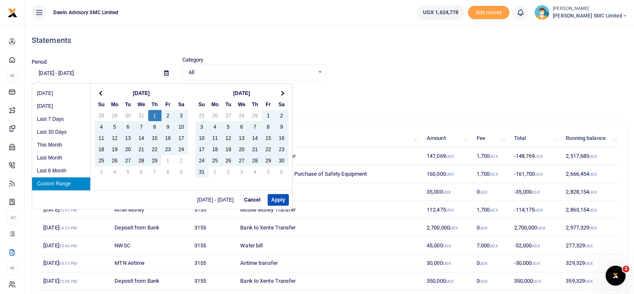
click at [77, 73] on input "02/01/2024 - 10/04/2024" at bounding box center [95, 73] width 126 height 14
click at [272, 197] on button "Apply" at bounding box center [278, 200] width 21 height 12
type input "02/01/2024 - 04/04/2024"
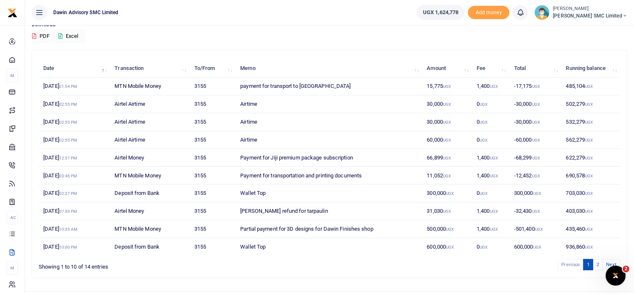
scroll to position [71, 0]
click at [597, 265] on link "2" at bounding box center [598, 263] width 10 height 11
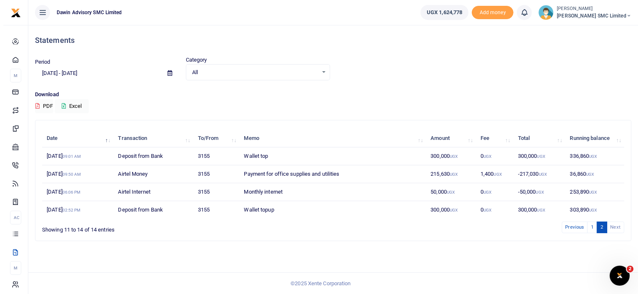
scroll to position [0, 0]
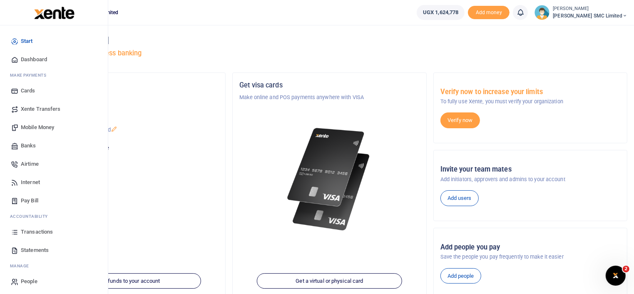
click at [35, 227] on link "Transactions" at bounding box center [54, 232] width 95 height 18
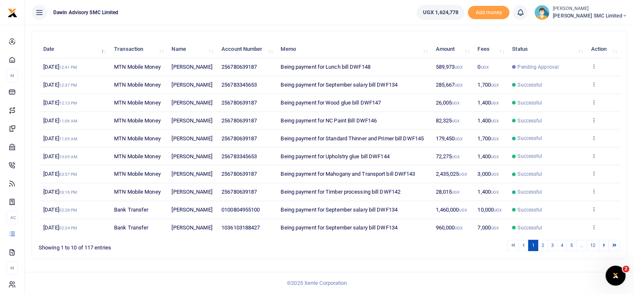
scroll to position [144, 0]
click at [328, 213] on td "Being payment for September salary bill DWF134" at bounding box center [353, 210] width 155 height 18
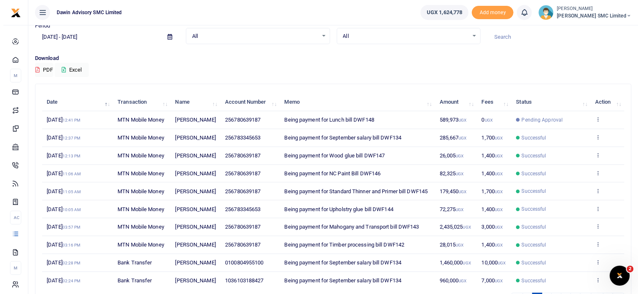
scroll to position [0, 0]
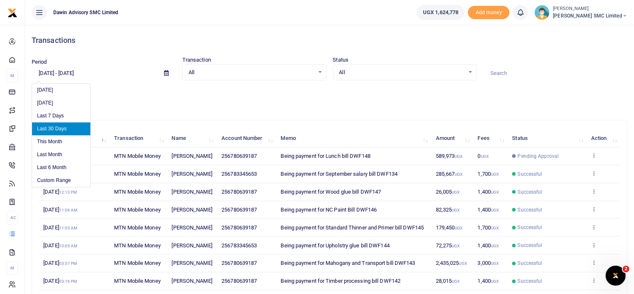
click at [47, 75] on input "[DATE] - [DATE]" at bounding box center [95, 73] width 126 height 14
click at [67, 74] on input "[DATE] - [DATE]" at bounding box center [95, 73] width 126 height 14
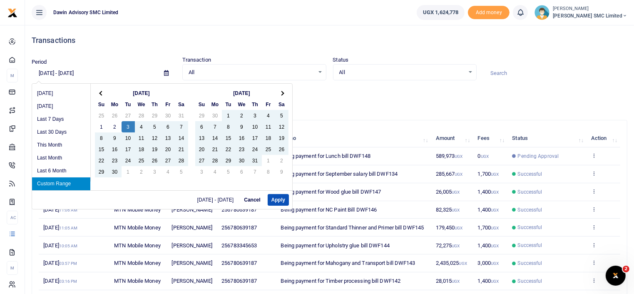
click at [46, 73] on input "[DATE] - [DATE]" at bounding box center [95, 73] width 126 height 14
click at [45, 72] on input "[DATE] - [DATE]" at bounding box center [95, 73] width 126 height 14
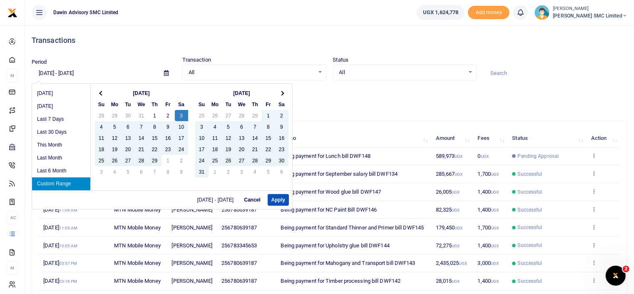
click at [101, 73] on input "[DATE] - [DATE]" at bounding box center [95, 73] width 126 height 14
click at [78, 70] on input "[DATE] - [DATE]" at bounding box center [95, 73] width 126 height 14
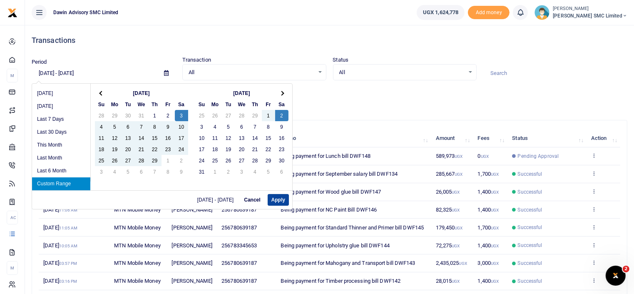
click at [270, 196] on button "Apply" at bounding box center [278, 200] width 21 height 12
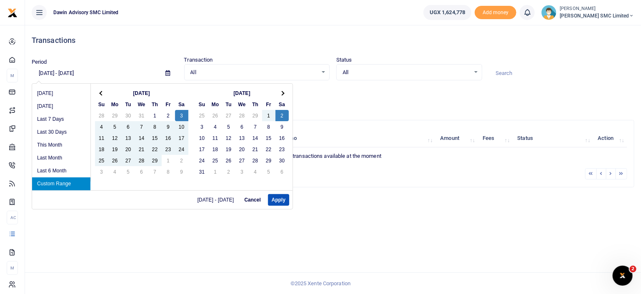
click at [77, 71] on input "02/03/2024 - 03/02/2024" at bounding box center [95, 73] width 127 height 14
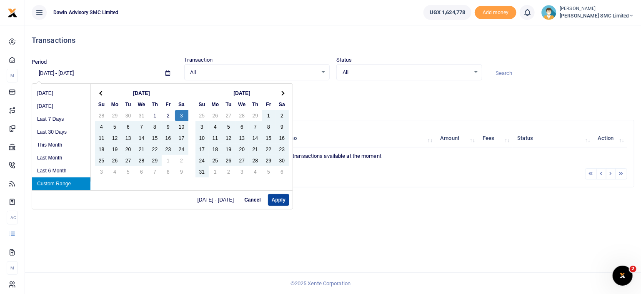
type input "02/03/2024 - 09/02/2024"
click at [275, 199] on button "Apply" at bounding box center [278, 200] width 21 height 12
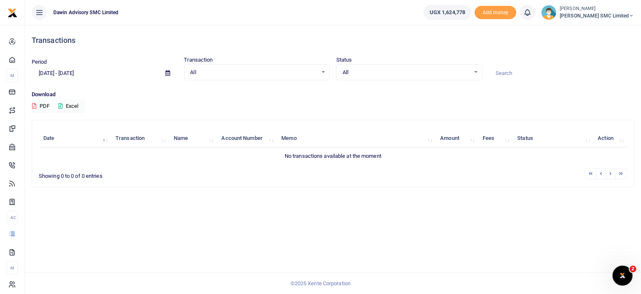
click at [458, 207] on div "Transactions Period 02/03/2024 - 09/02/2024 Transaction All Select an option...…" at bounding box center [333, 159] width 616 height 269
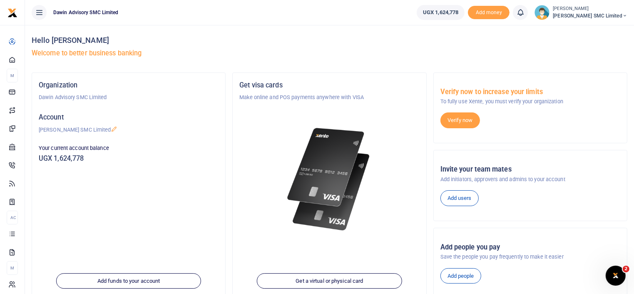
click at [182, 205] on div "Organization Dawin Advisory SMC Limited Account Dawin Finishes SMC Limited Your…" at bounding box center [128, 187] width 193 height 228
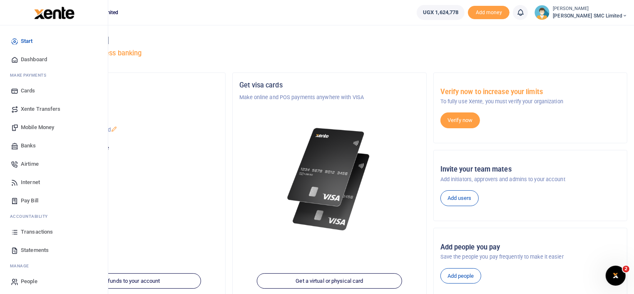
click at [40, 229] on span "Transactions" at bounding box center [37, 232] width 32 height 8
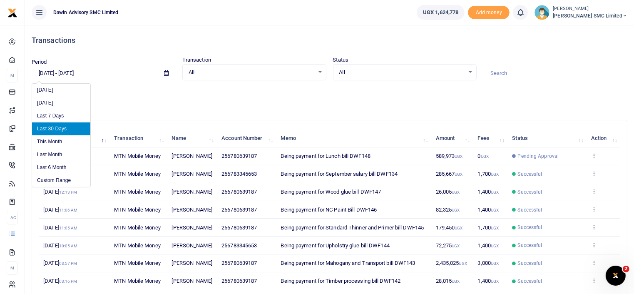
click at [67, 74] on input "[DATE] - [DATE]" at bounding box center [95, 73] width 126 height 14
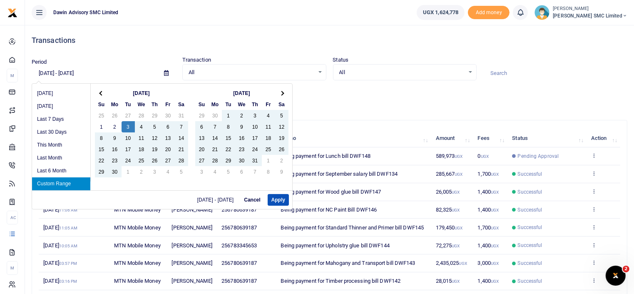
click at [45, 72] on input "[DATE] - [DATE]" at bounding box center [95, 73] width 126 height 14
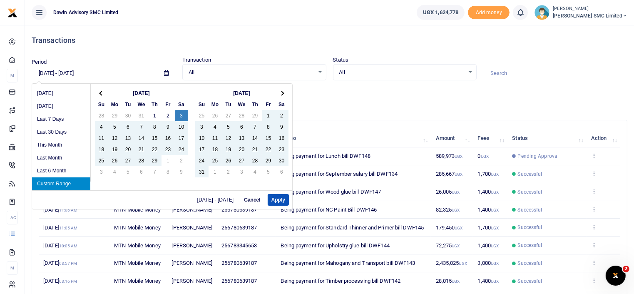
click at [102, 72] on input "[DATE] - [DATE]" at bounding box center [95, 73] width 126 height 14
click at [77, 70] on input "[DATE] - [DATE]" at bounding box center [95, 73] width 126 height 14
type input "[DATE] - [DATE]"
click at [279, 197] on button "Apply" at bounding box center [278, 200] width 21 height 12
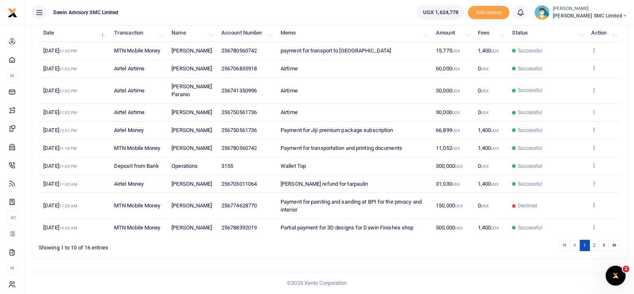
scroll to position [133, 0]
click at [599, 246] on link "2" at bounding box center [595, 245] width 10 height 11
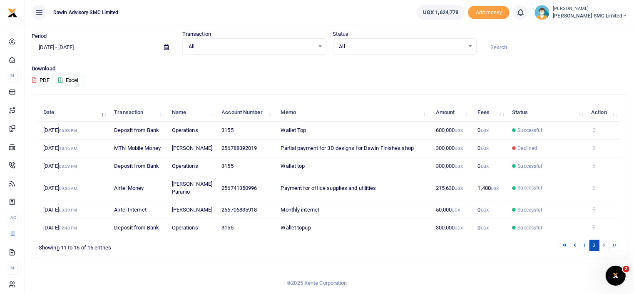
scroll to position [40, 0]
click at [584, 247] on link "1" at bounding box center [585, 245] width 10 height 11
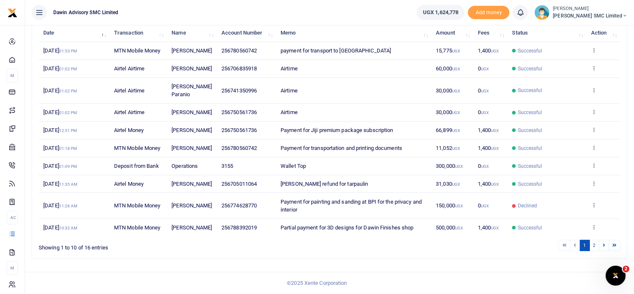
scroll to position [136, 0]
click at [592, 225] on icon at bounding box center [594, 227] width 5 height 6
click at [557, 191] on link "View details" at bounding box center [564, 192] width 66 height 12
click at [593, 220] on td "View details Send again" at bounding box center [604, 227] width 34 height 17
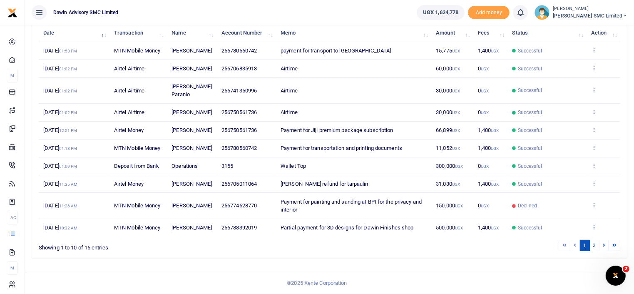
click at [597, 224] on icon at bounding box center [594, 227] width 5 height 6
click at [552, 191] on link "View details" at bounding box center [564, 192] width 66 height 12
